Goal: Task Accomplishment & Management: Manage account settings

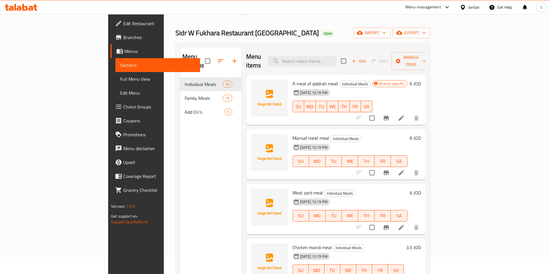
scroll to position [18, 0]
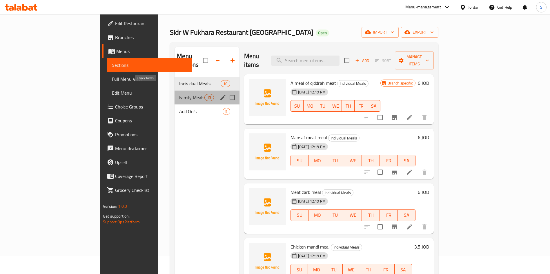
click at [179, 94] on span "Family Meals" at bounding box center [191, 97] width 25 height 7
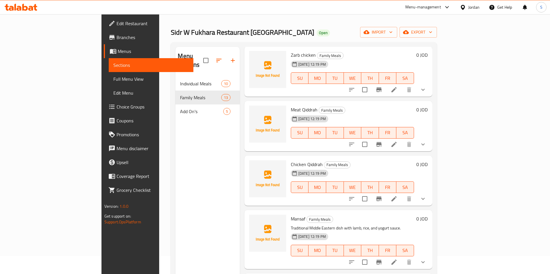
scroll to position [134, 0]
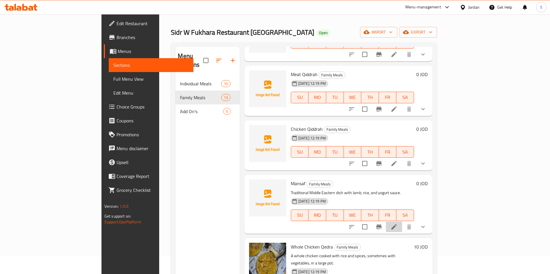
click at [402, 222] on li at bounding box center [394, 227] width 16 height 10
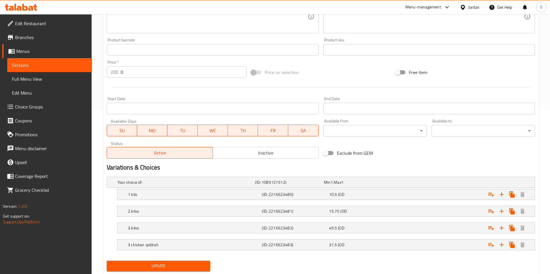
scroll to position [168, 0]
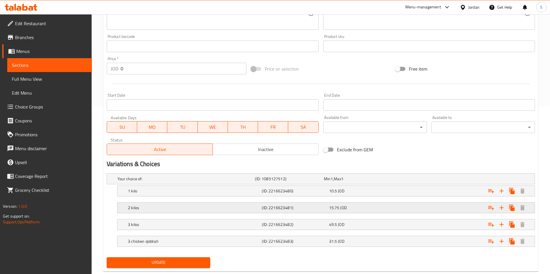
click at [441, 180] on div "Expand" at bounding box center [459, 179] width 137 height 2
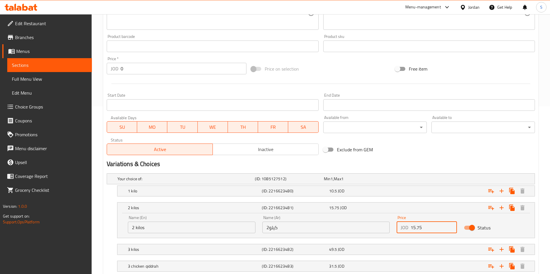
drag, startPoint x: 427, startPoint y: 230, endPoint x: 389, endPoint y: 226, distance: 38.2
click at [389, 226] on div "Name (En) 2 kilos Name (En) Name (Ar) 2كيلو Name (Ar) Price JOD 15.75 Price Sta…" at bounding box center [325, 224] width 403 height 25
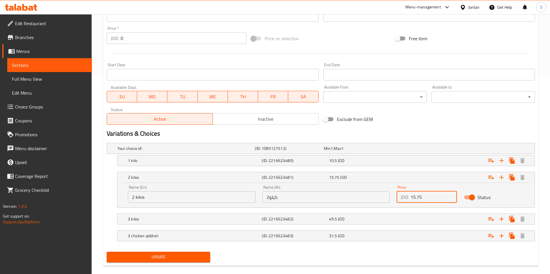
scroll to position [200, 0]
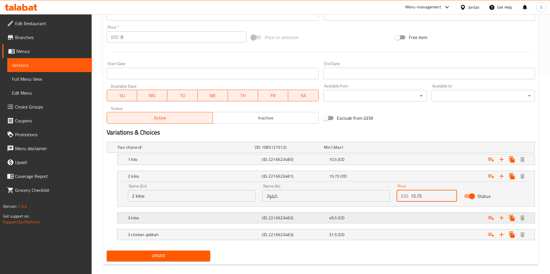
click at [333, 151] on span "JOD" at bounding box center [331, 148] width 2 height 8
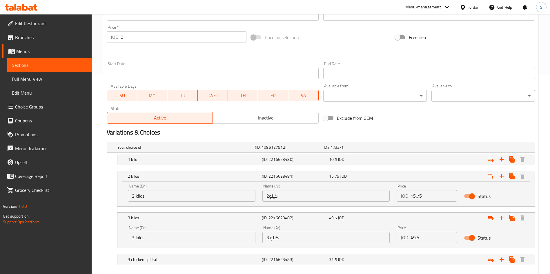
click at [429, 198] on input "15.75" at bounding box center [433, 196] width 46 height 12
type input "33"
click at [492, 194] on div "Status" at bounding box center [493, 196] width 67 height 18
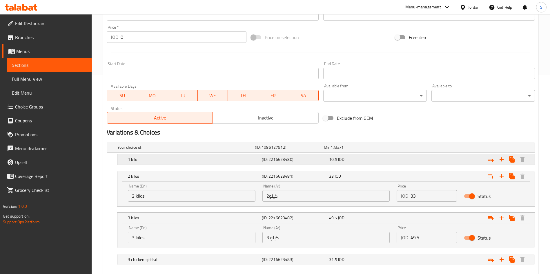
click at [345, 150] on div "10.5 JOD" at bounding box center [357, 148] width 66 height 6
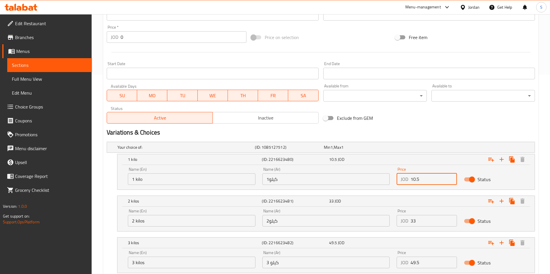
drag, startPoint x: 429, startPoint y: 181, endPoint x: 362, endPoint y: 183, distance: 67.0
click at [362, 183] on div "Name (En) 1 kilo Name (En) Name (Ar) 1كيلو Name (Ar) Price JOD 10.5 Price Status" at bounding box center [325, 176] width 403 height 25
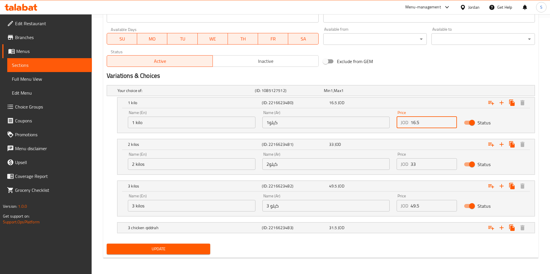
type input "16.5"
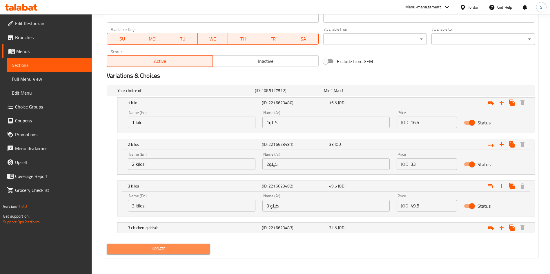
click at [182, 250] on span "Update" at bounding box center [158, 249] width 94 height 7
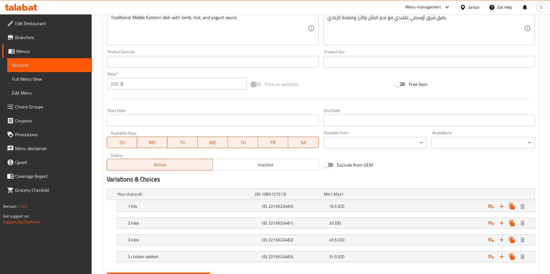
scroll to position [153, 0]
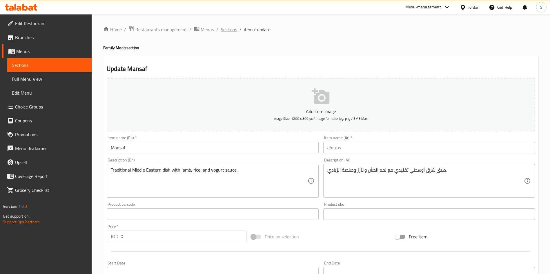
click at [227, 27] on span "Sections" at bounding box center [229, 29] width 17 height 7
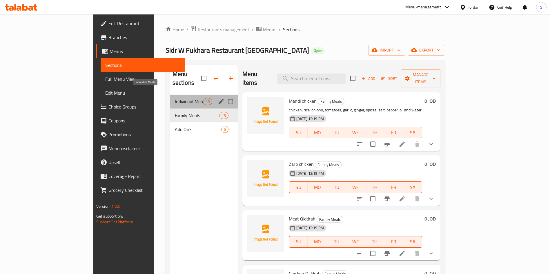
click at [175, 98] on span "Individual Meals" at bounding box center [189, 101] width 28 height 7
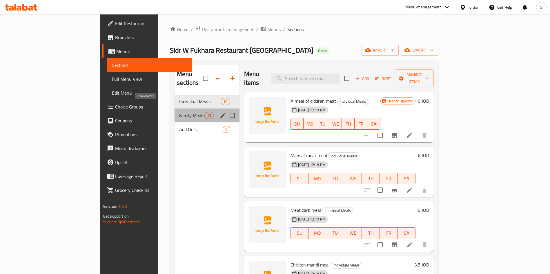
click at [179, 112] on span "Family Meals" at bounding box center [191, 115] width 25 height 7
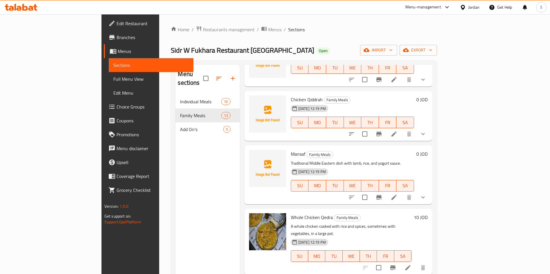
scroll to position [186, 0]
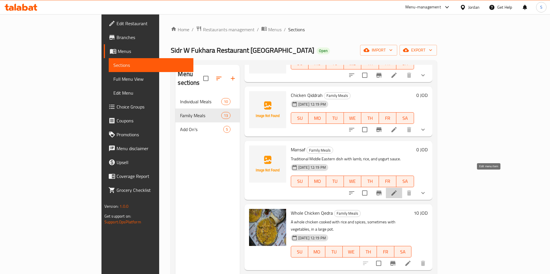
click at [397, 190] on icon at bounding box center [393, 193] width 7 height 7
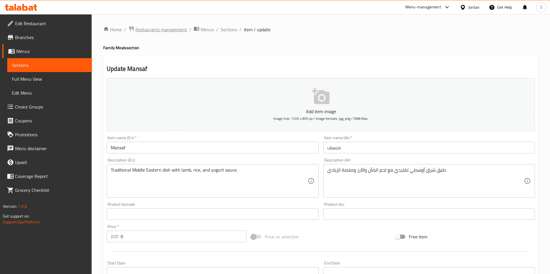
click at [165, 27] on span "Restaurants management" at bounding box center [161, 29] width 52 height 7
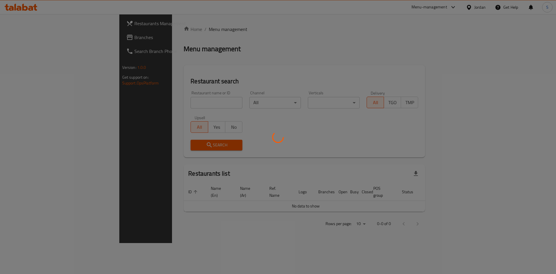
click at [178, 98] on div at bounding box center [278, 137] width 556 height 274
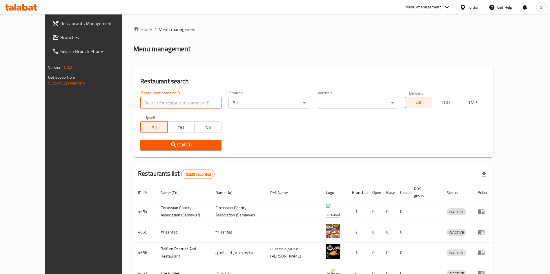
click at [178, 98] on input "search" at bounding box center [180, 103] width 81 height 12
type input "سدر وفخارة"
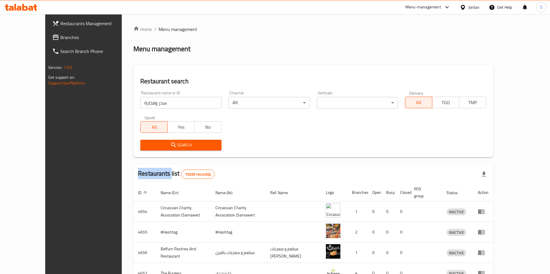
click at [141, 152] on div "Search" at bounding box center [181, 145] width 88 height 18
click at [145, 147] on span "Search" at bounding box center [181, 145] width 72 height 7
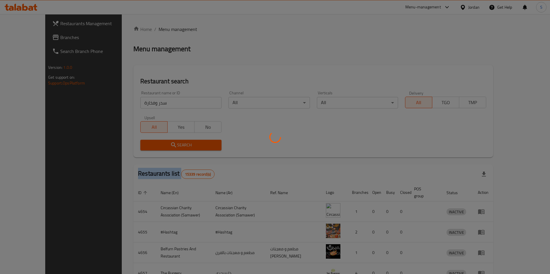
click at [140, 147] on div at bounding box center [275, 137] width 550 height 274
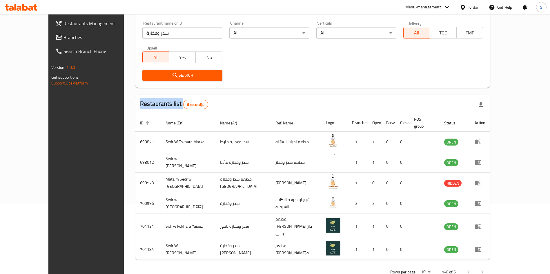
scroll to position [76, 0]
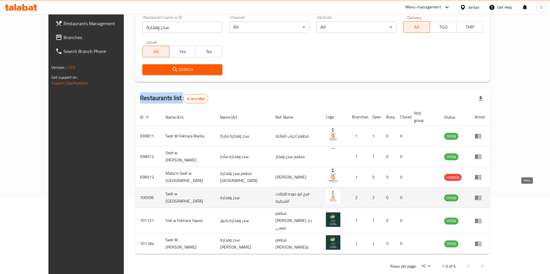
click at [481, 196] on icon "enhanced table" at bounding box center [478, 198] width 6 height 5
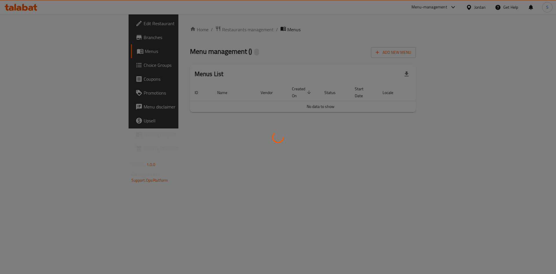
click at [28, 41] on div at bounding box center [278, 137] width 556 height 274
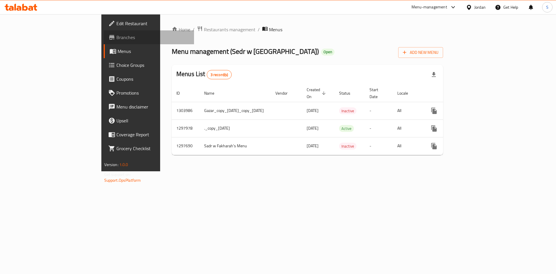
click at [116, 38] on span "Branches" at bounding box center [152, 37] width 73 height 7
